Goal: Task Accomplishment & Management: Manage account settings

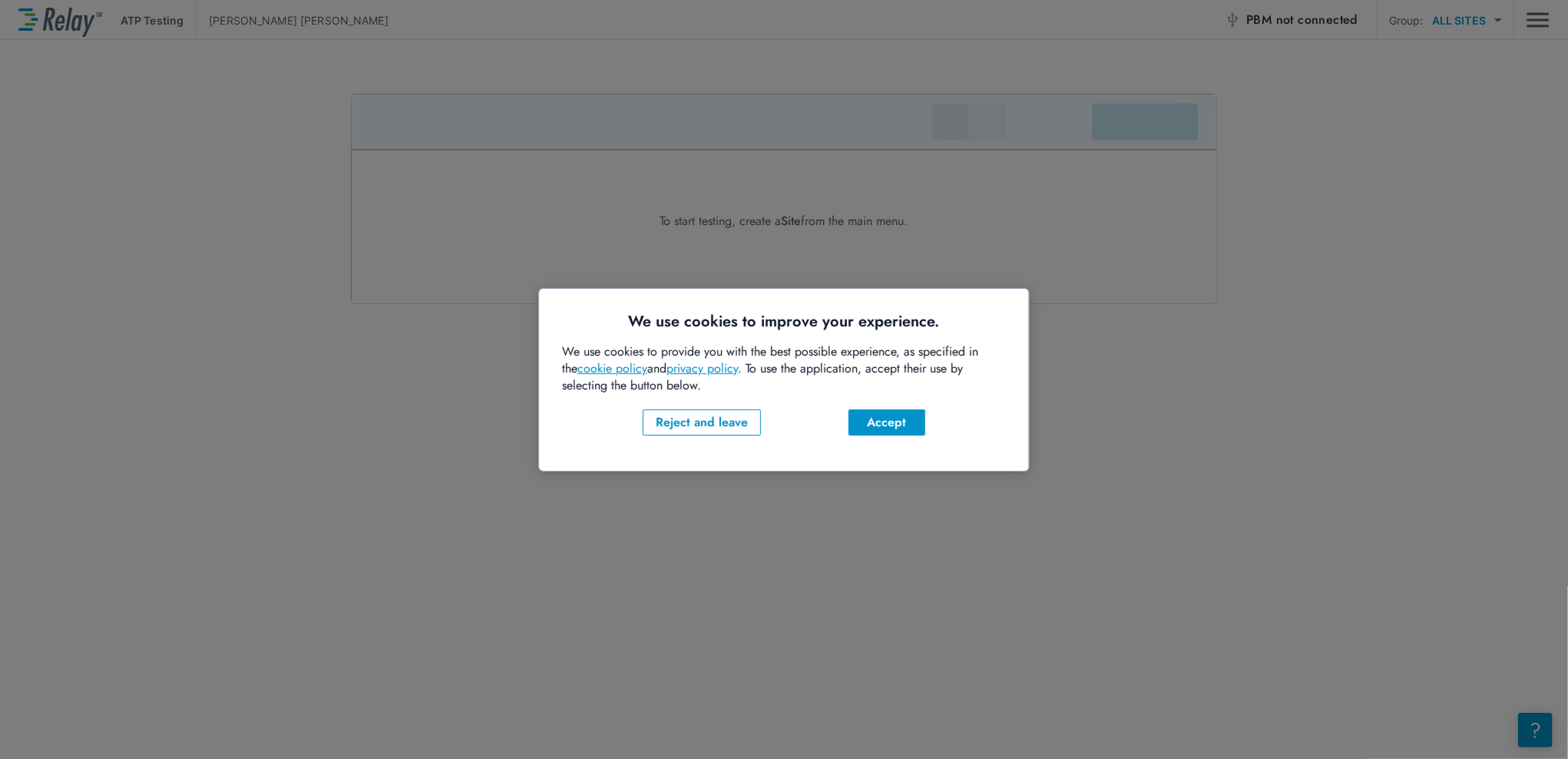
click button "Accept" at bounding box center [886, 422] width 76 height 26
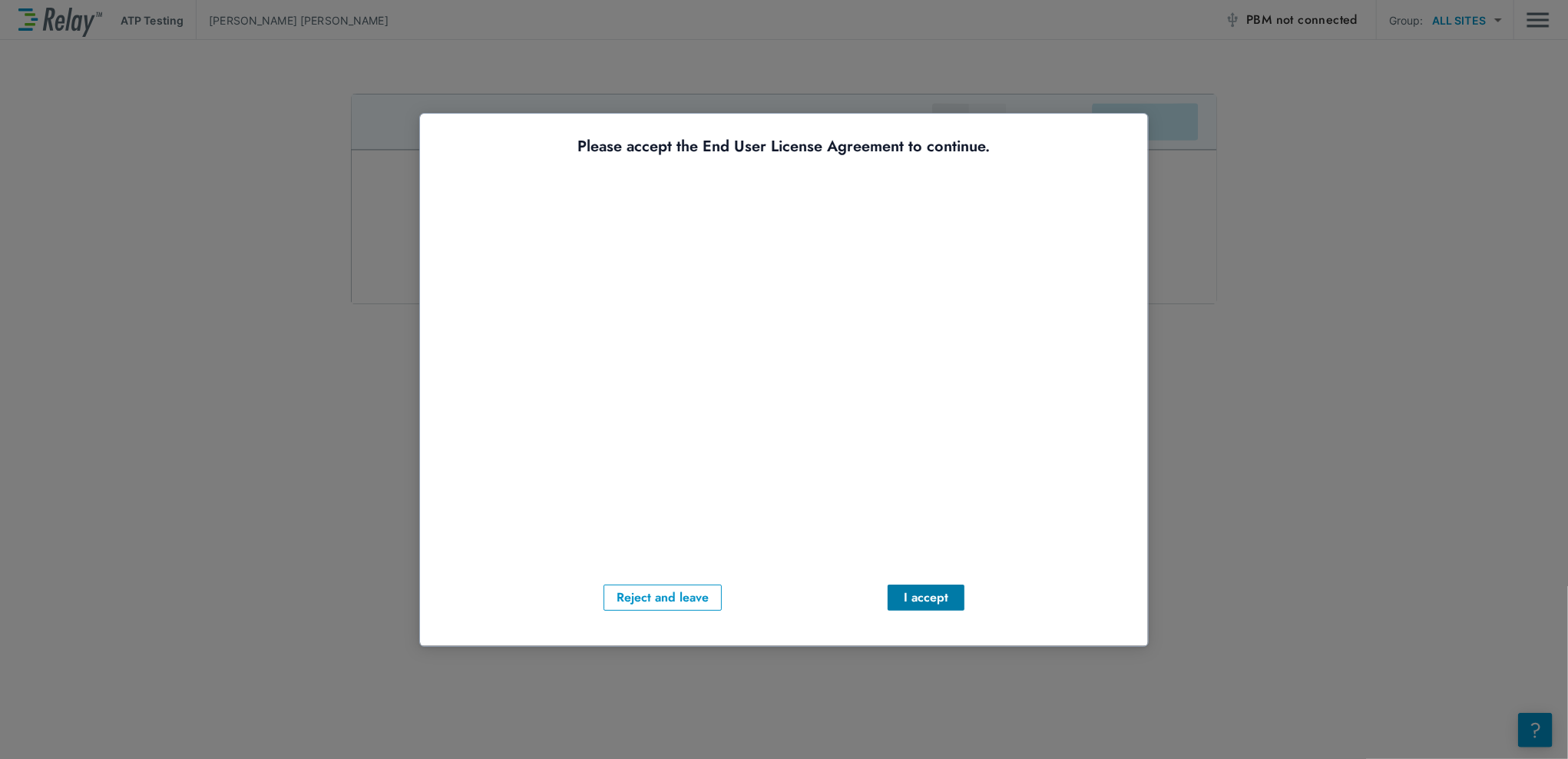
click at [906, 588] on div "I accept" at bounding box center [925, 596] width 52 height 19
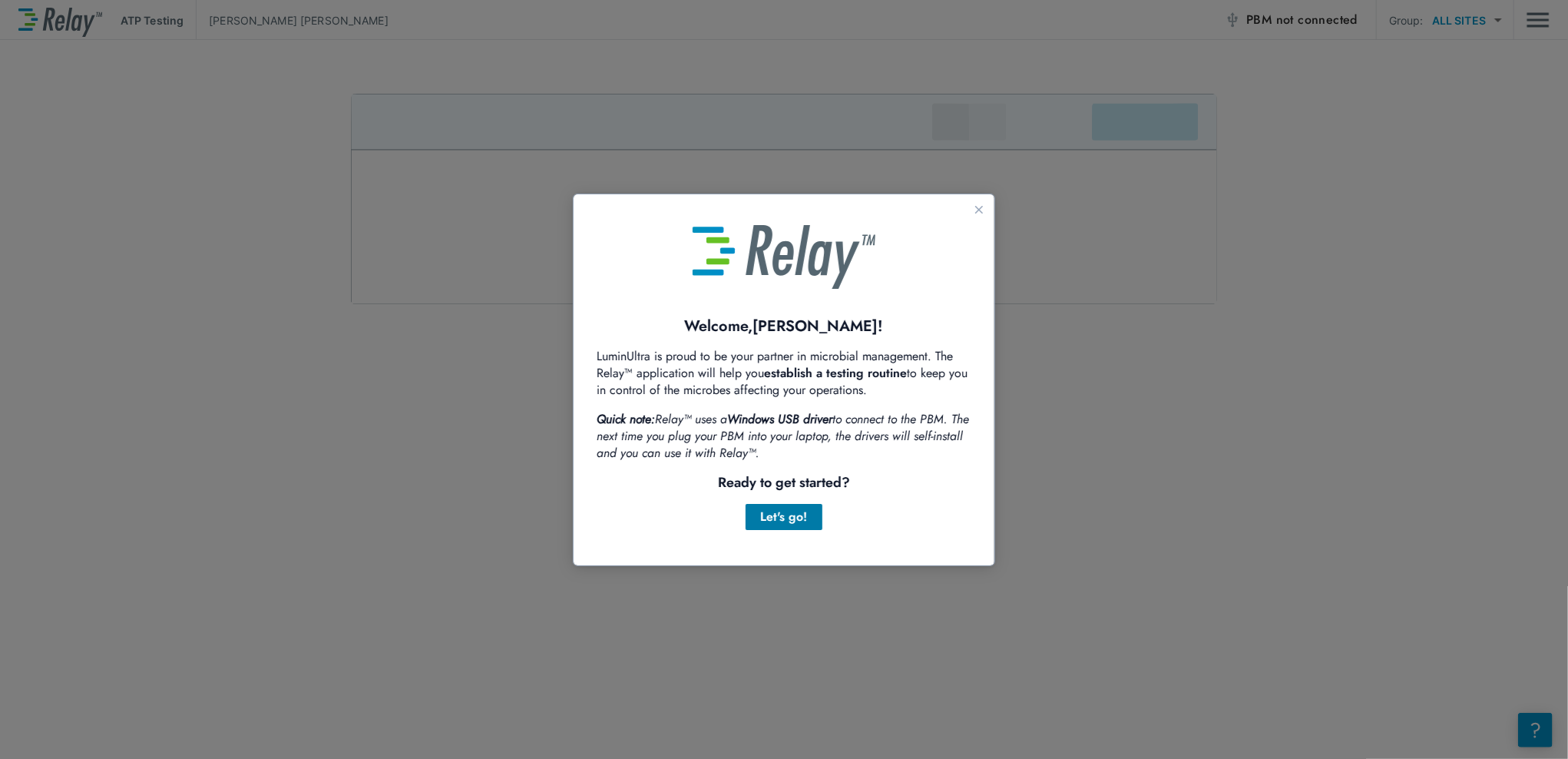
click at [780, 514] on div "Let's go!" at bounding box center [783, 516] width 52 height 19
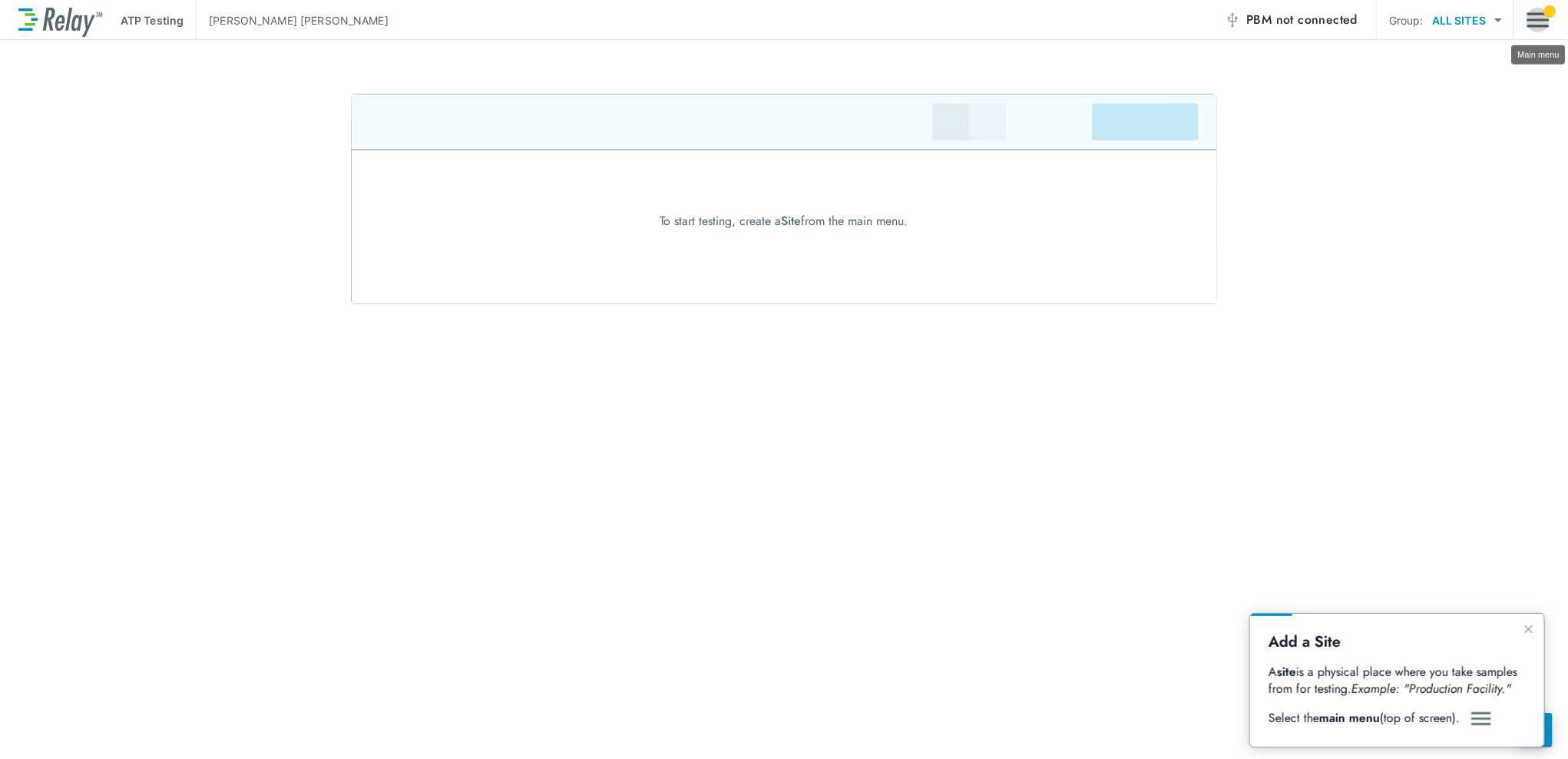
click at [1536, 20] on img "Main menu" at bounding box center [1538, 20] width 23 height 29
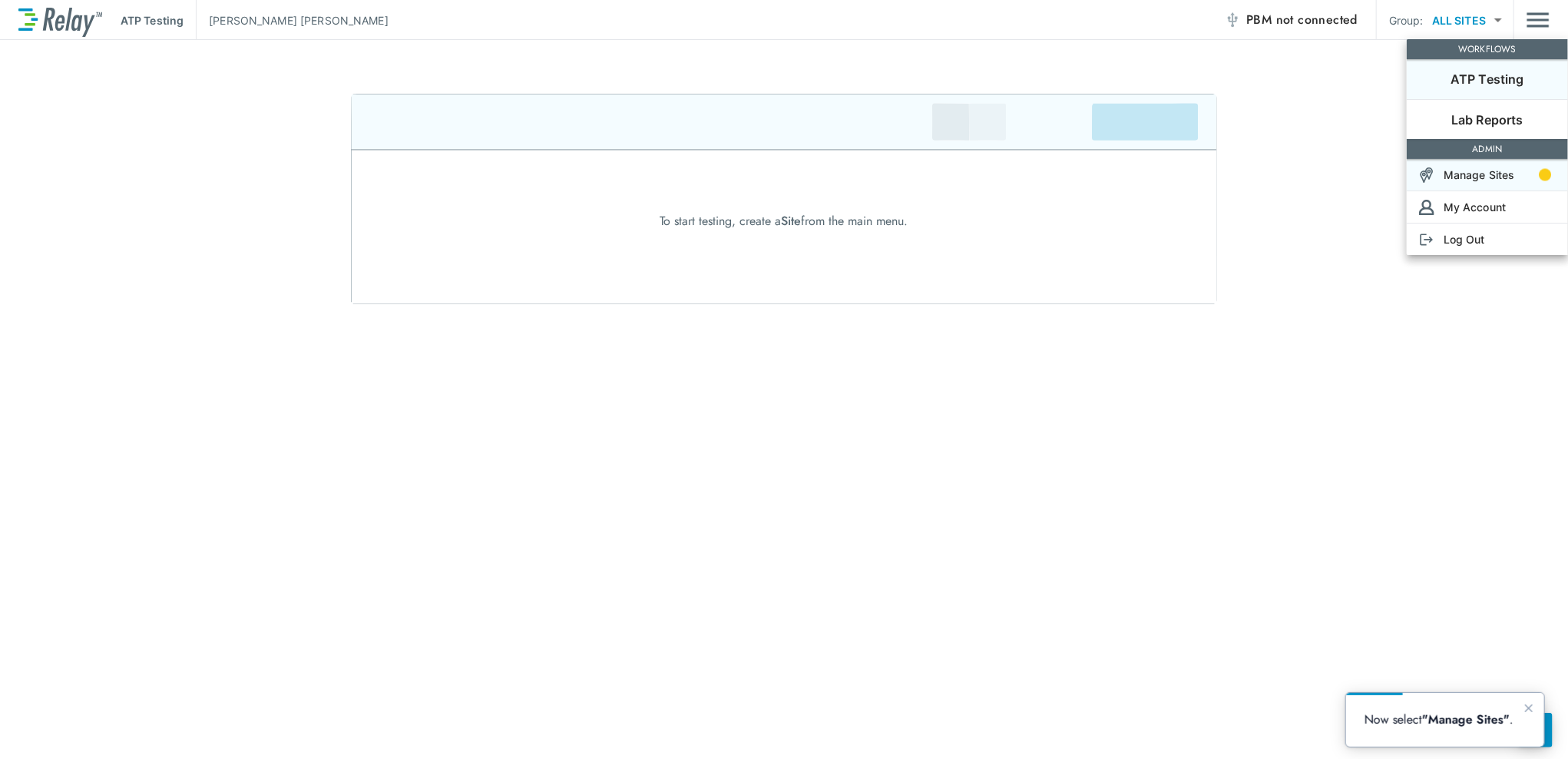
click at [1499, 169] on p "Manage Sites" at bounding box center [1479, 175] width 71 height 16
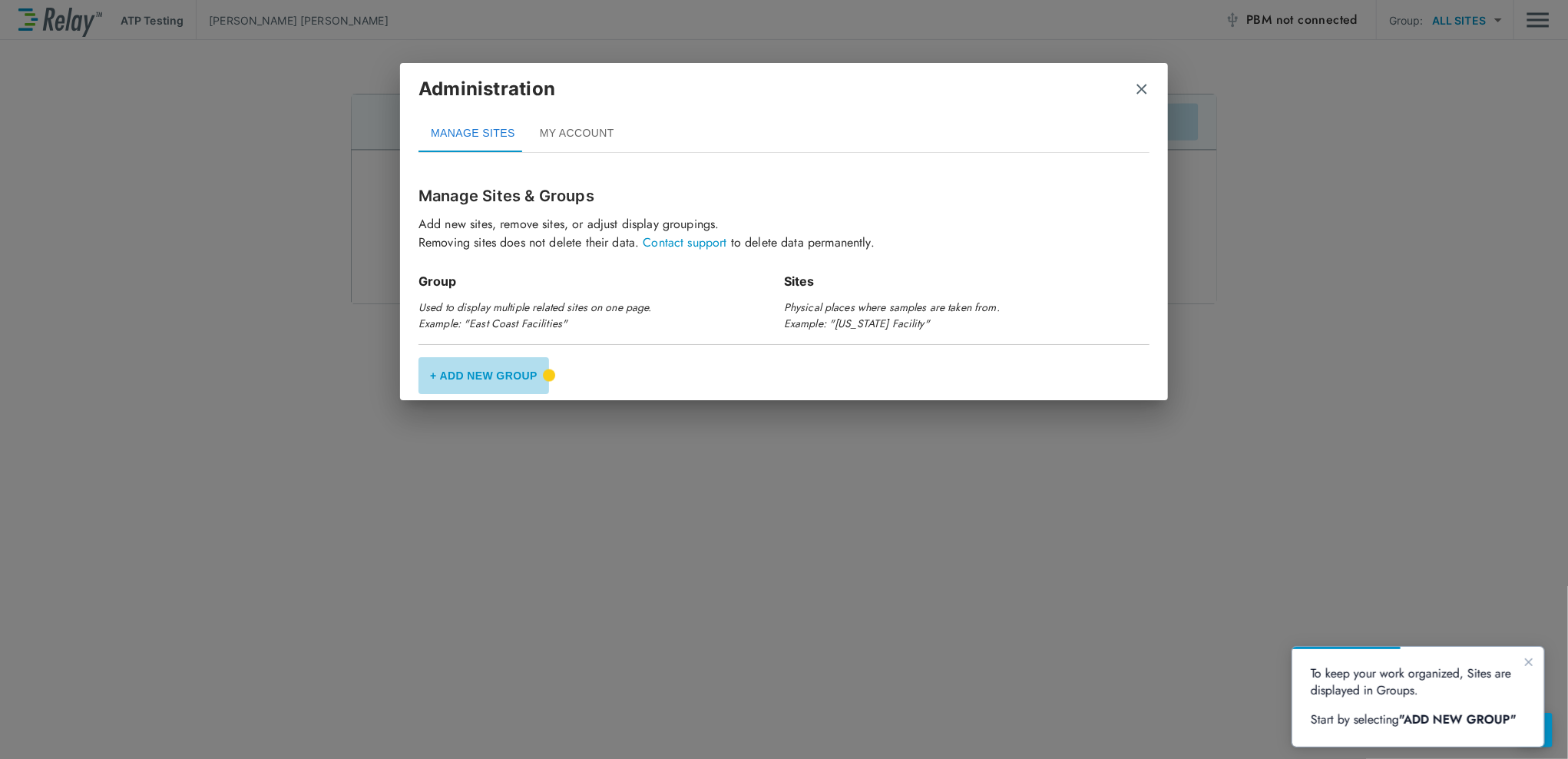
click at [492, 371] on button "+ Add New Group" at bounding box center [483, 375] width 131 height 37
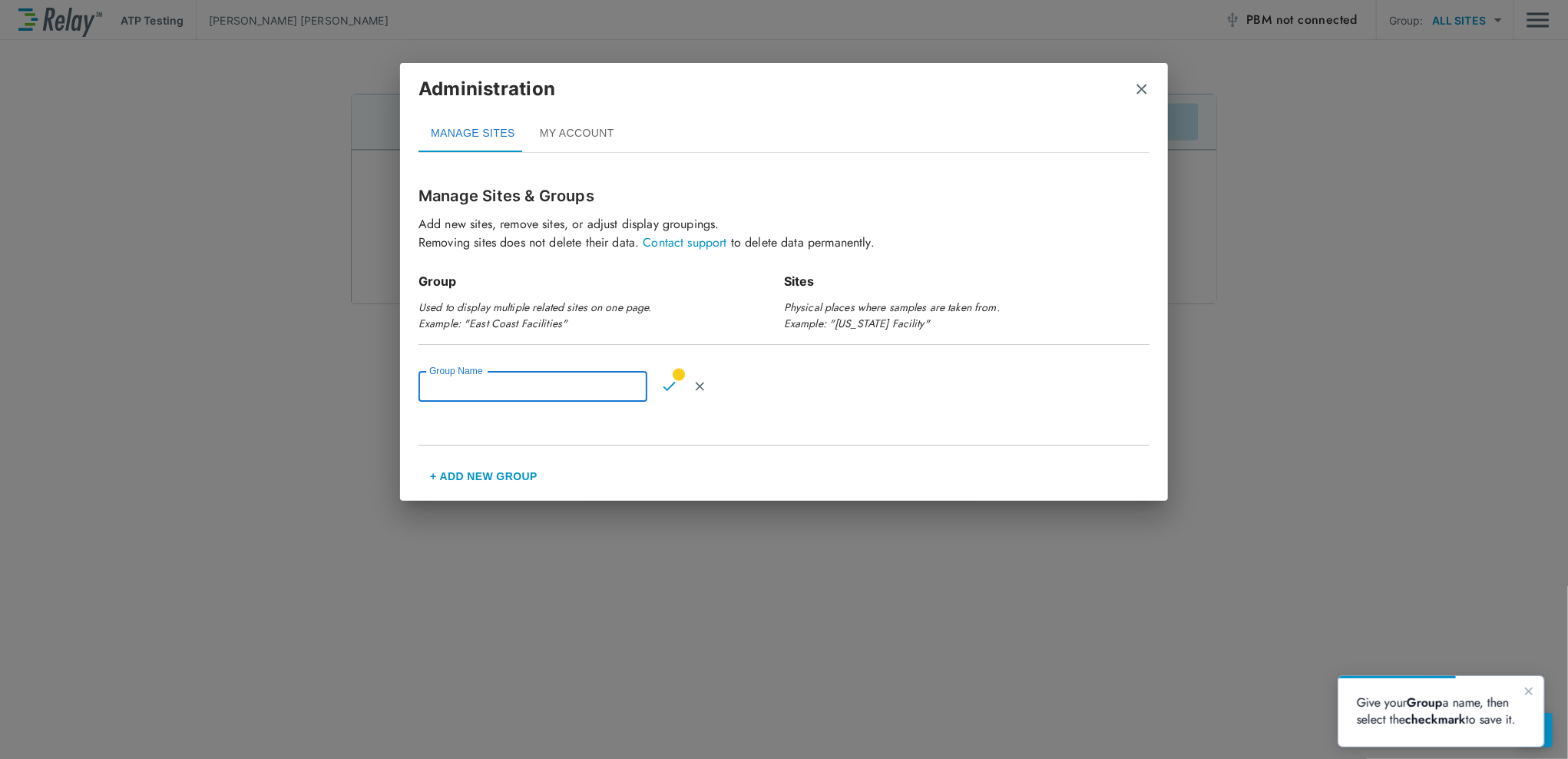
click at [498, 390] on input "Group Name" at bounding box center [533, 386] width 229 height 31
type input "**********"
click at [666, 388] on img "Confirm" at bounding box center [669, 386] width 13 height 14
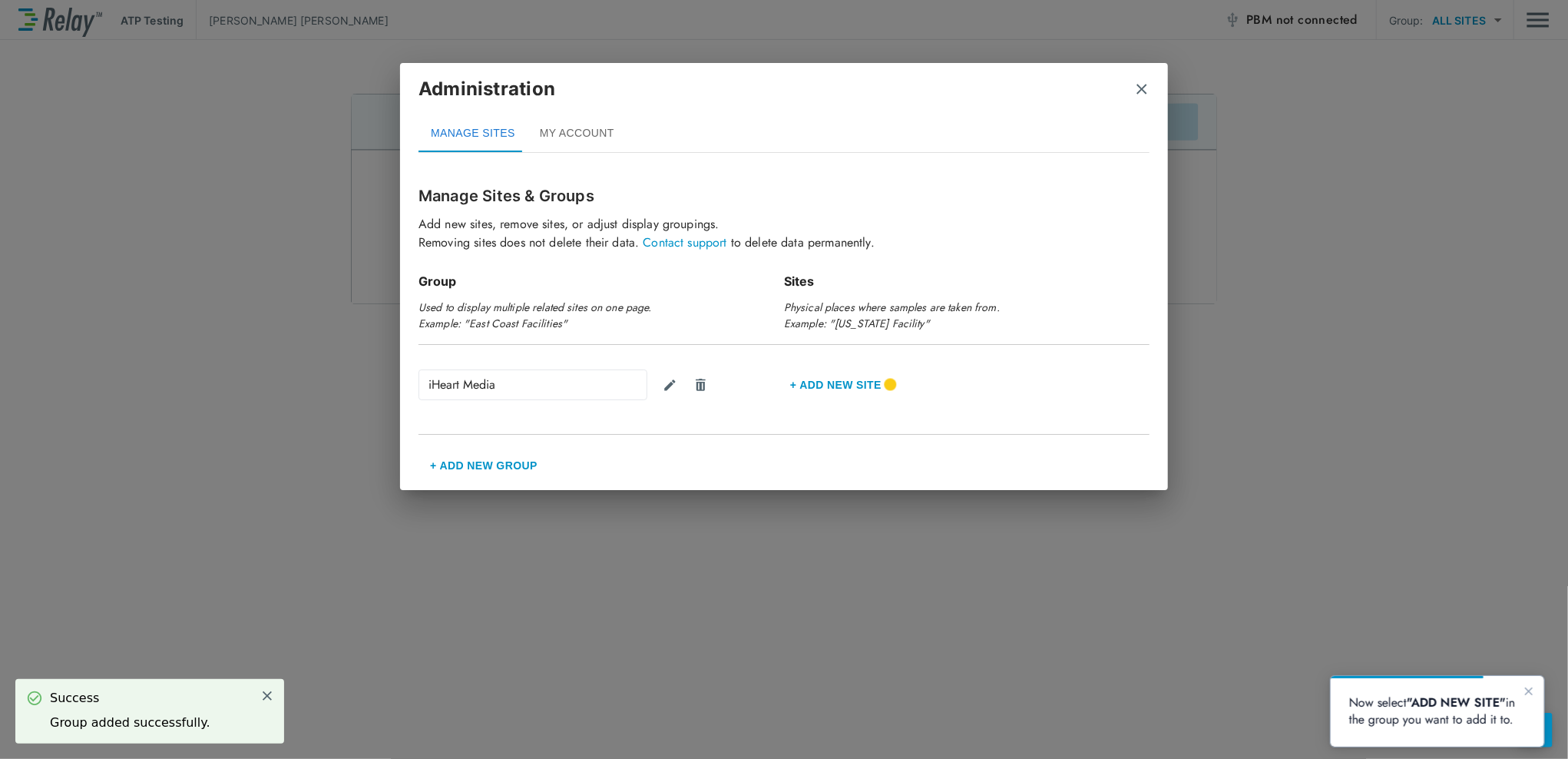
click at [829, 384] on button "+ Add new Site" at bounding box center [836, 384] width 104 height 37
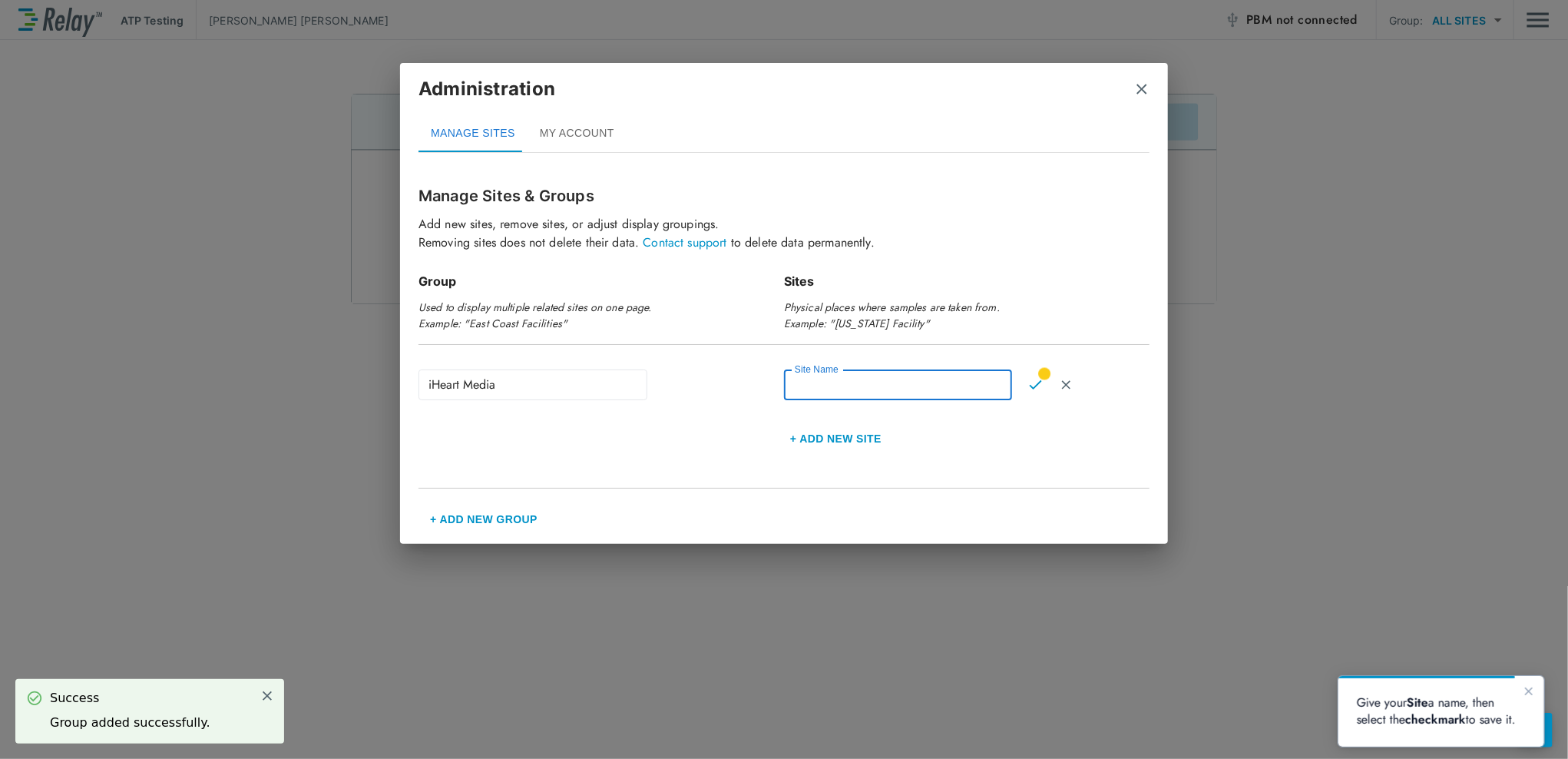
click at [826, 392] on input "Site Name" at bounding box center [898, 385] width 228 height 31
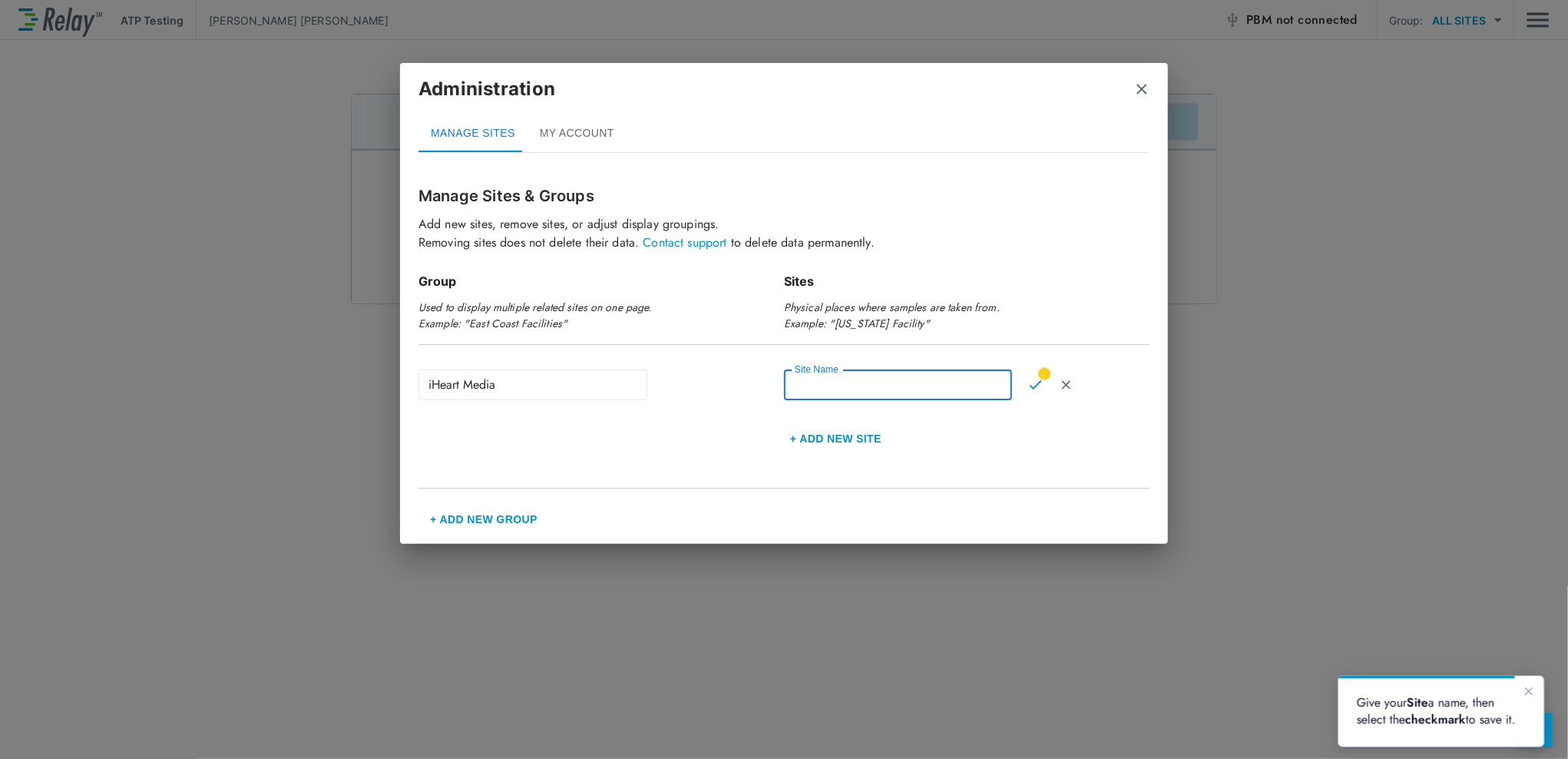
type input "*"
type input "**********"
click at [1038, 383] on img "Confirm" at bounding box center [1035, 384] width 13 height 14
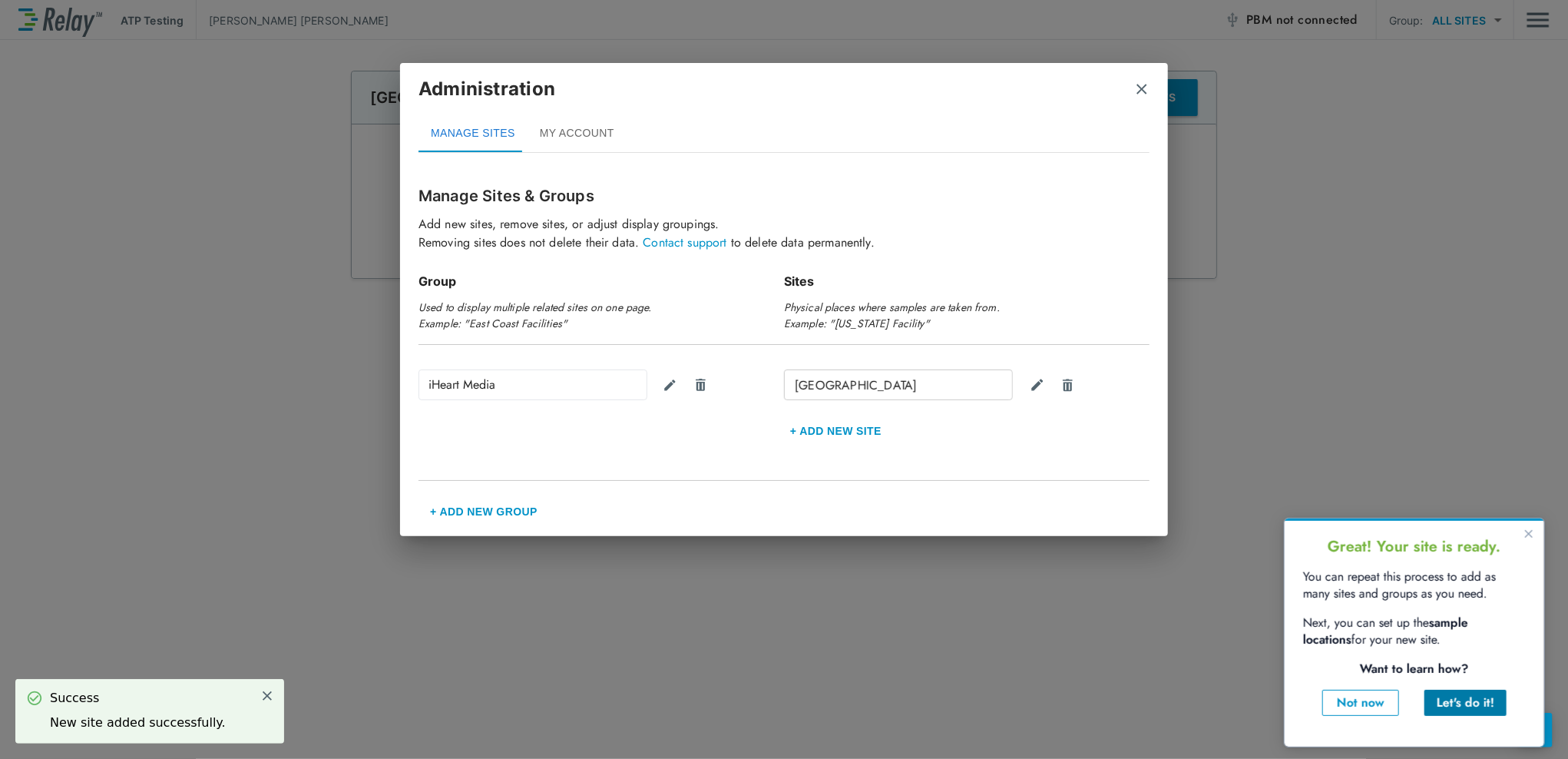
click at [1440, 704] on div "Let's do it!" at bounding box center [1464, 701] width 58 height 19
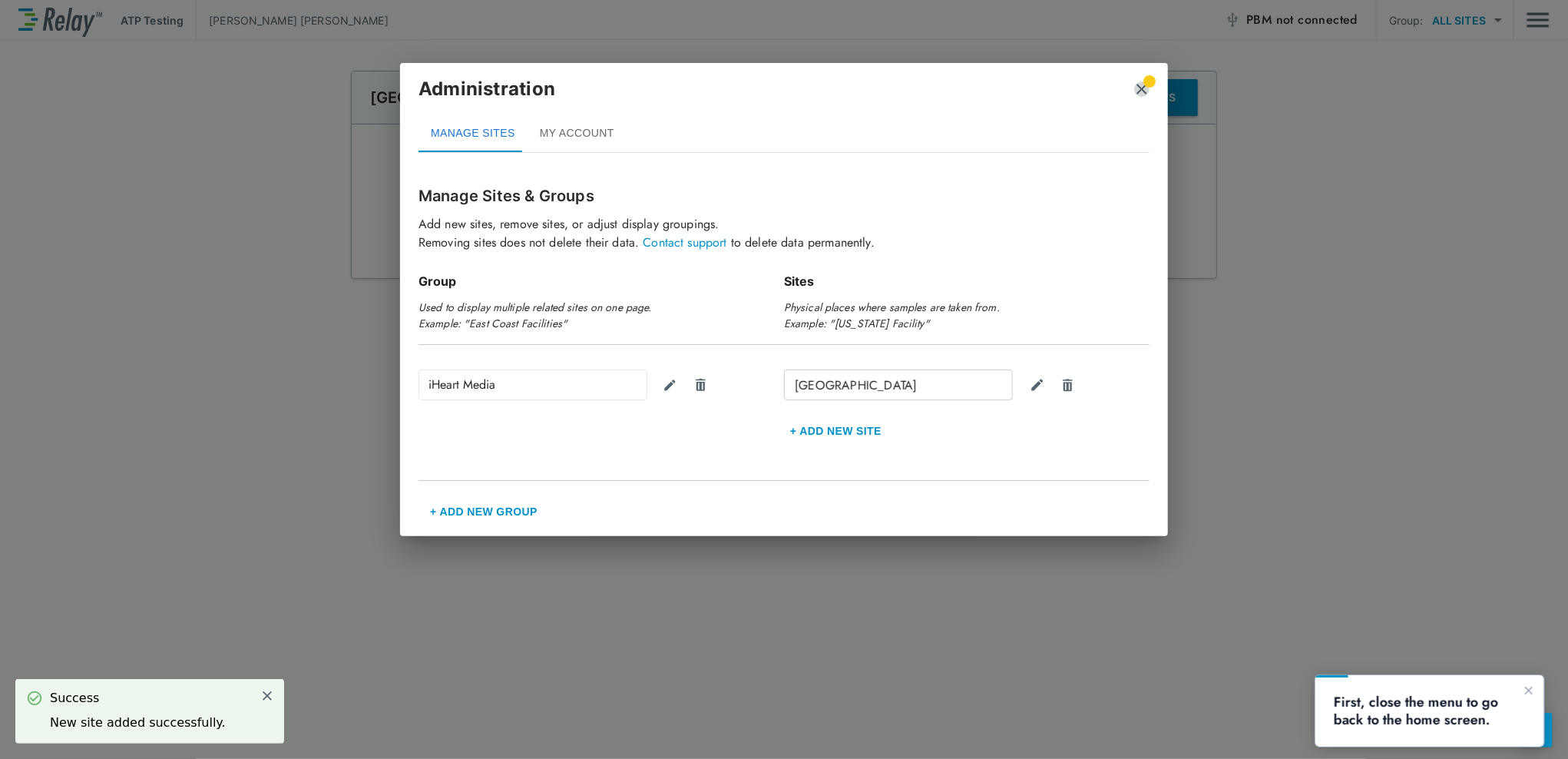
click at [1146, 88] on img "close" at bounding box center [1141, 89] width 15 height 15
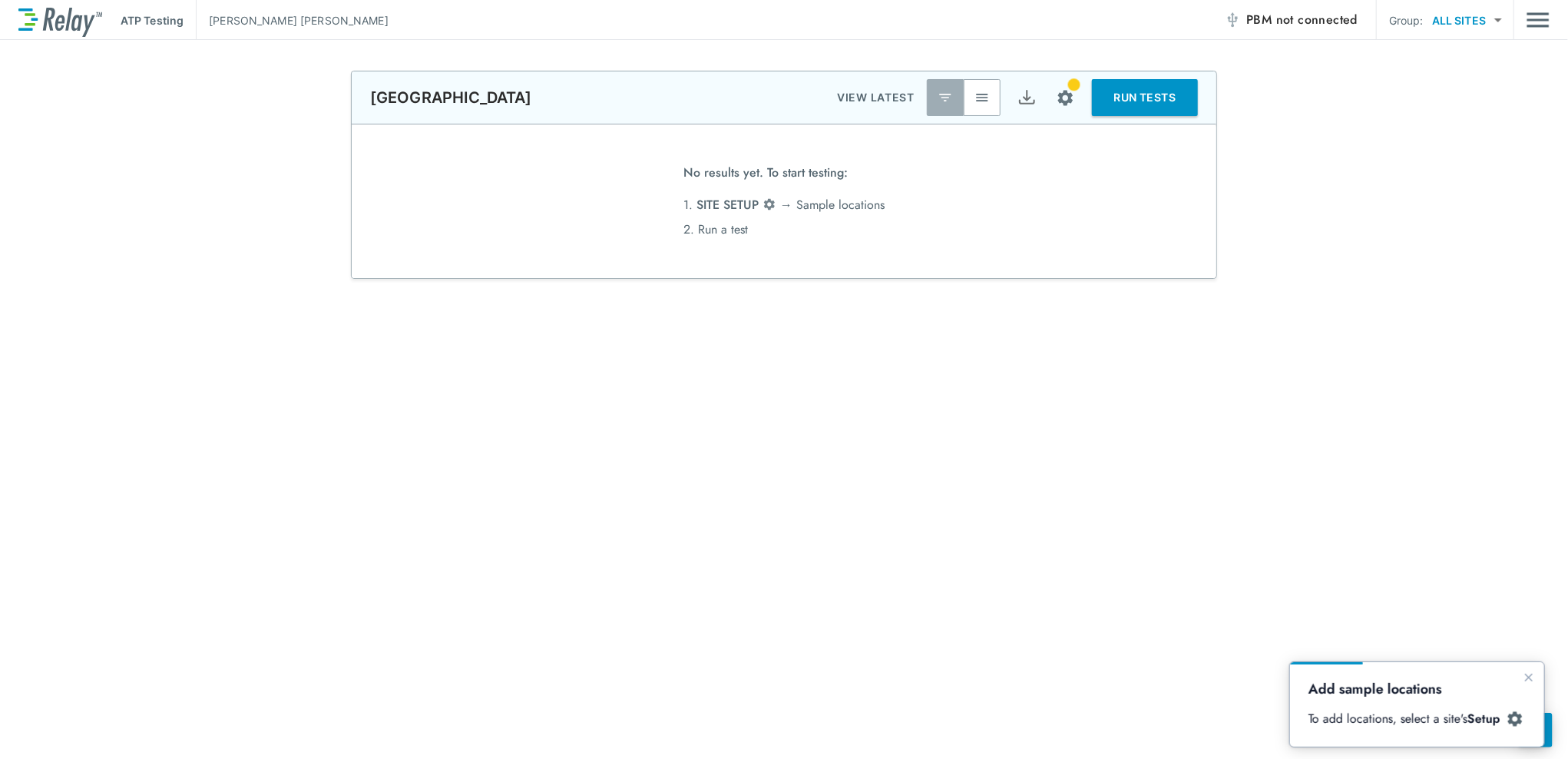
click at [1527, 6] on button "Main menu" at bounding box center [1538, 20] width 23 height 29
click at [1540, 25] on img "Main menu" at bounding box center [1538, 20] width 23 height 29
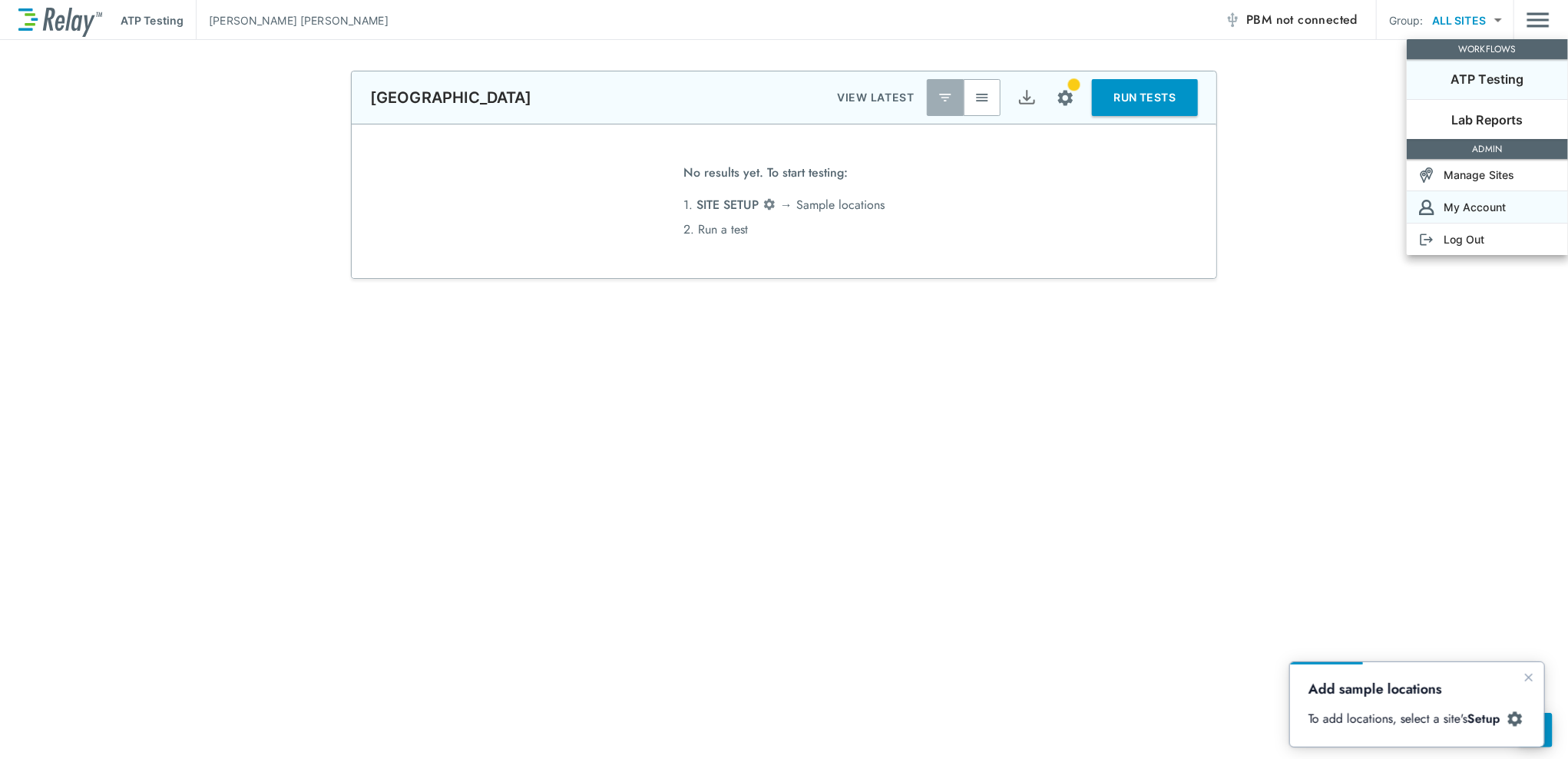
click at [1457, 209] on p "My Account" at bounding box center [1474, 207] width 63 height 16
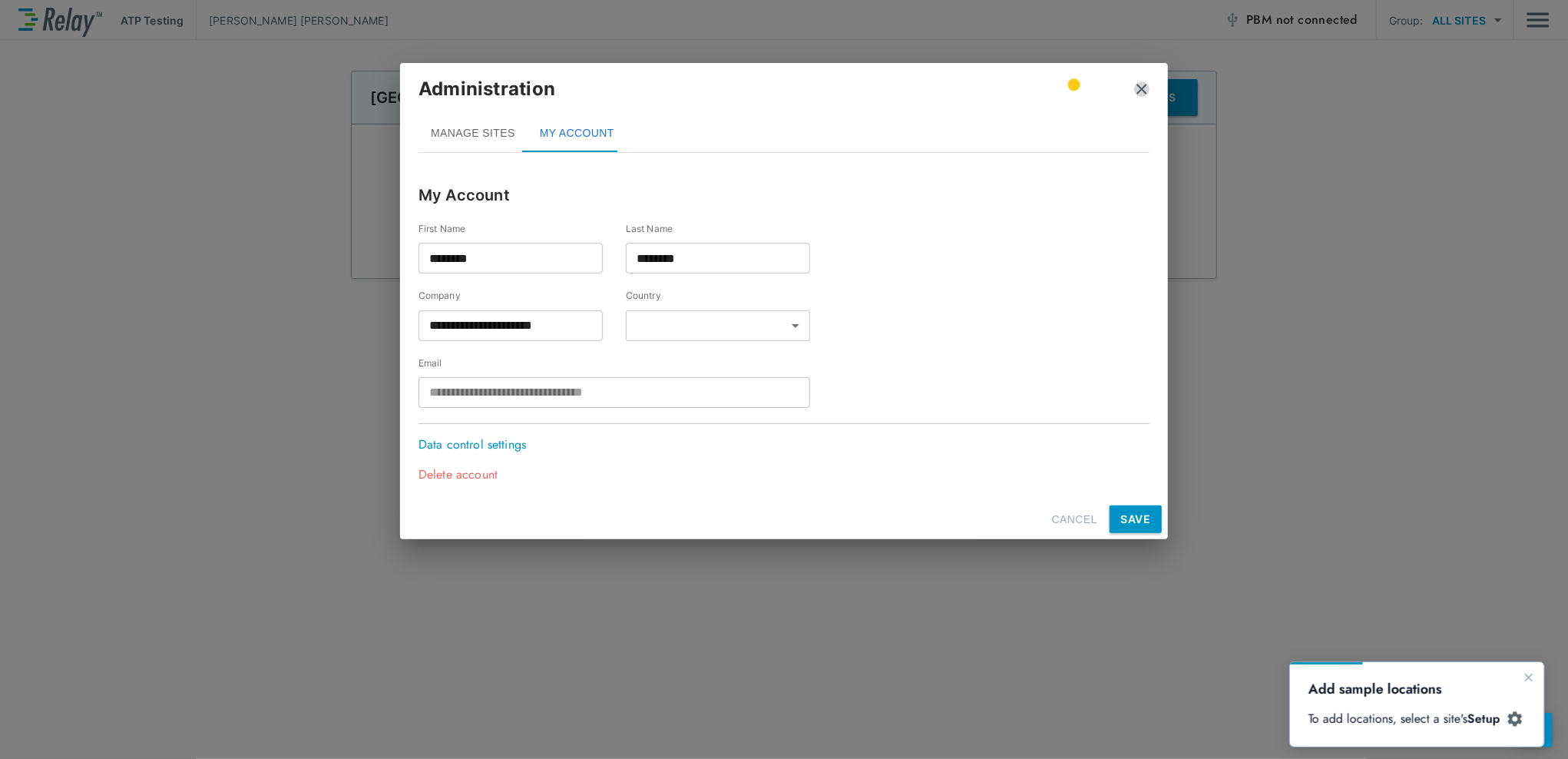
click at [1140, 90] on img "close" at bounding box center [1141, 89] width 15 height 15
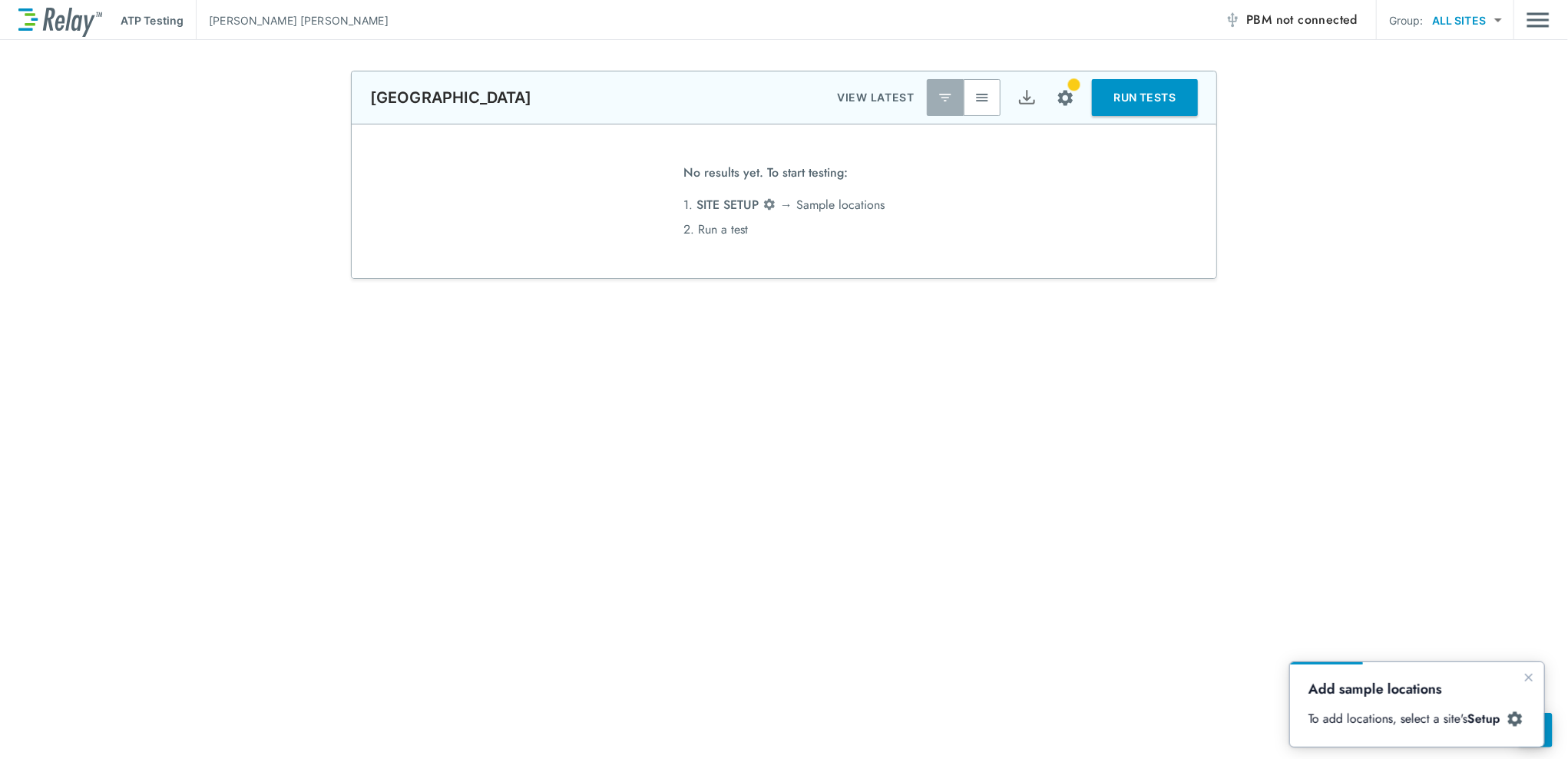
click at [1332, 445] on div "**********" at bounding box center [784, 554] width 1568 height 967
